Goal: Navigation & Orientation: Find specific page/section

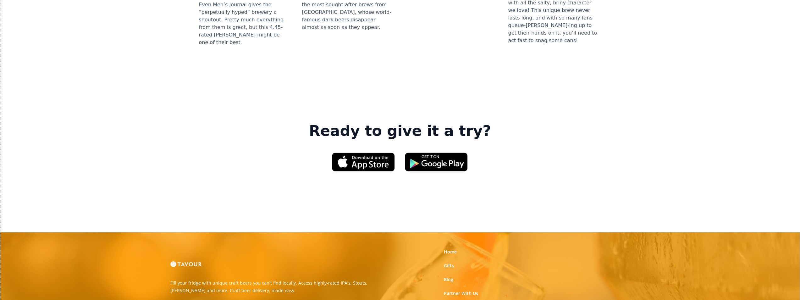
scroll to position [911, 0]
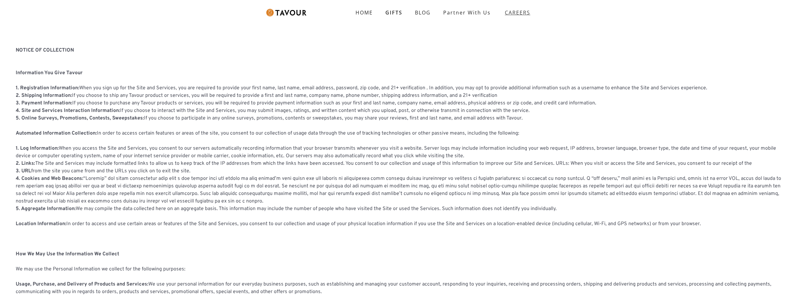
click at [499, 14] on link "CAREERS" at bounding box center [516, 13] width 38 height 18
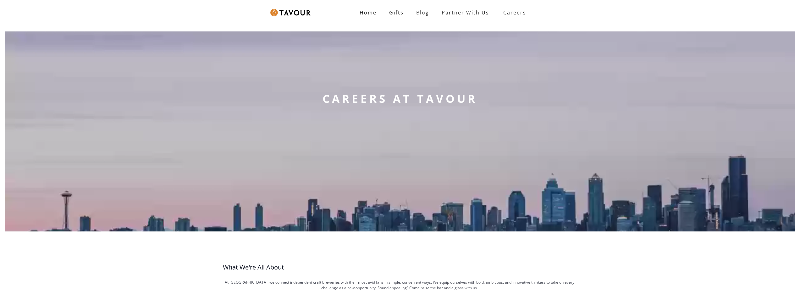
click at [421, 12] on link "Blog" at bounding box center [422, 12] width 25 height 13
